Goal: Transaction & Acquisition: Purchase product/service

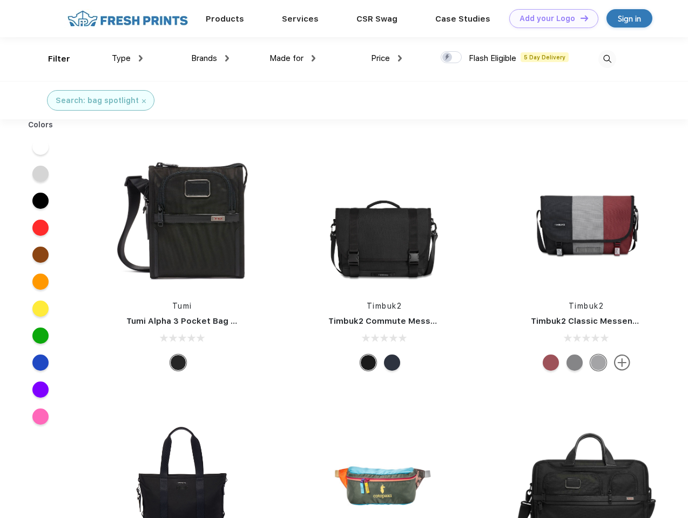
scroll to position [1, 0]
click at [550, 18] on link "Add your Logo Design Tool" at bounding box center [553, 18] width 89 height 19
click at [0, 0] on div "Design Tool" at bounding box center [0, 0] width 0 height 0
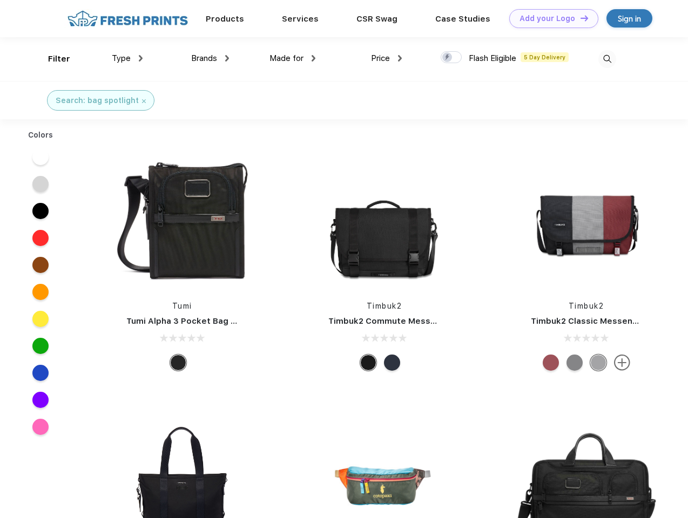
click at [579, 18] on link "Add your Logo Design Tool" at bounding box center [553, 18] width 89 height 19
click at [52, 59] on div "Filter" at bounding box center [59, 59] width 22 height 12
click at [127, 58] on span "Type" at bounding box center [121, 58] width 19 height 10
click at [210, 58] on span "Brands" at bounding box center [204, 58] width 26 height 10
click at [293, 58] on span "Made for" at bounding box center [286, 58] width 34 height 10
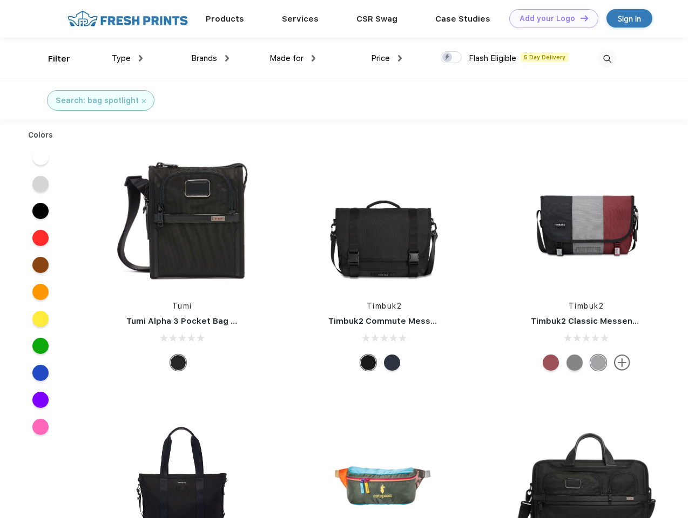
click at [387, 58] on span "Price" at bounding box center [380, 58] width 19 height 10
click at [451, 58] on div at bounding box center [451, 57] width 21 height 12
click at [448, 58] on input "checkbox" at bounding box center [444, 54] width 7 height 7
click at [607, 59] on img at bounding box center [607, 59] width 18 height 18
